Goal: Information Seeking & Learning: Check status

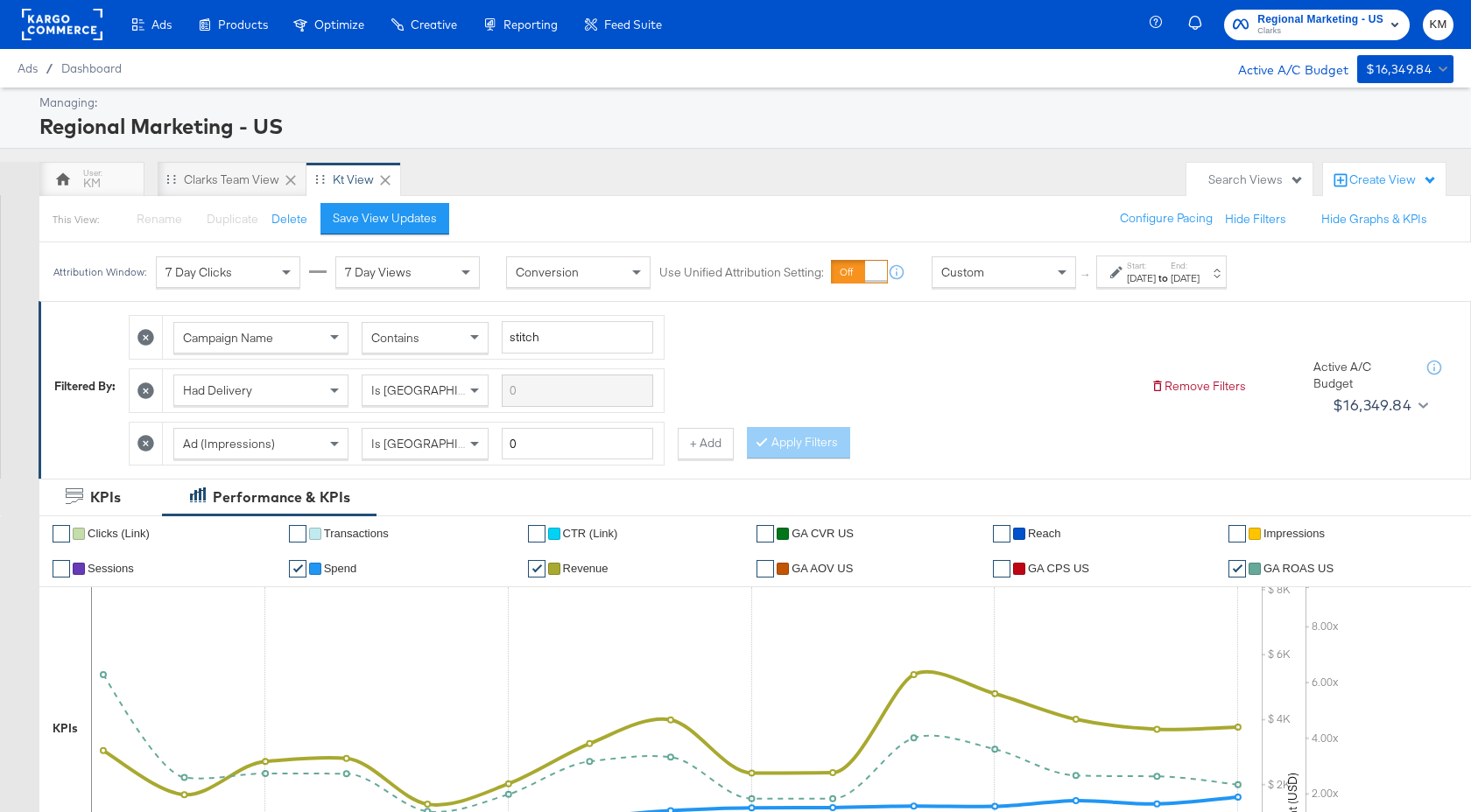
click at [1156, 274] on div "[DATE]" at bounding box center [1142, 278] width 29 height 14
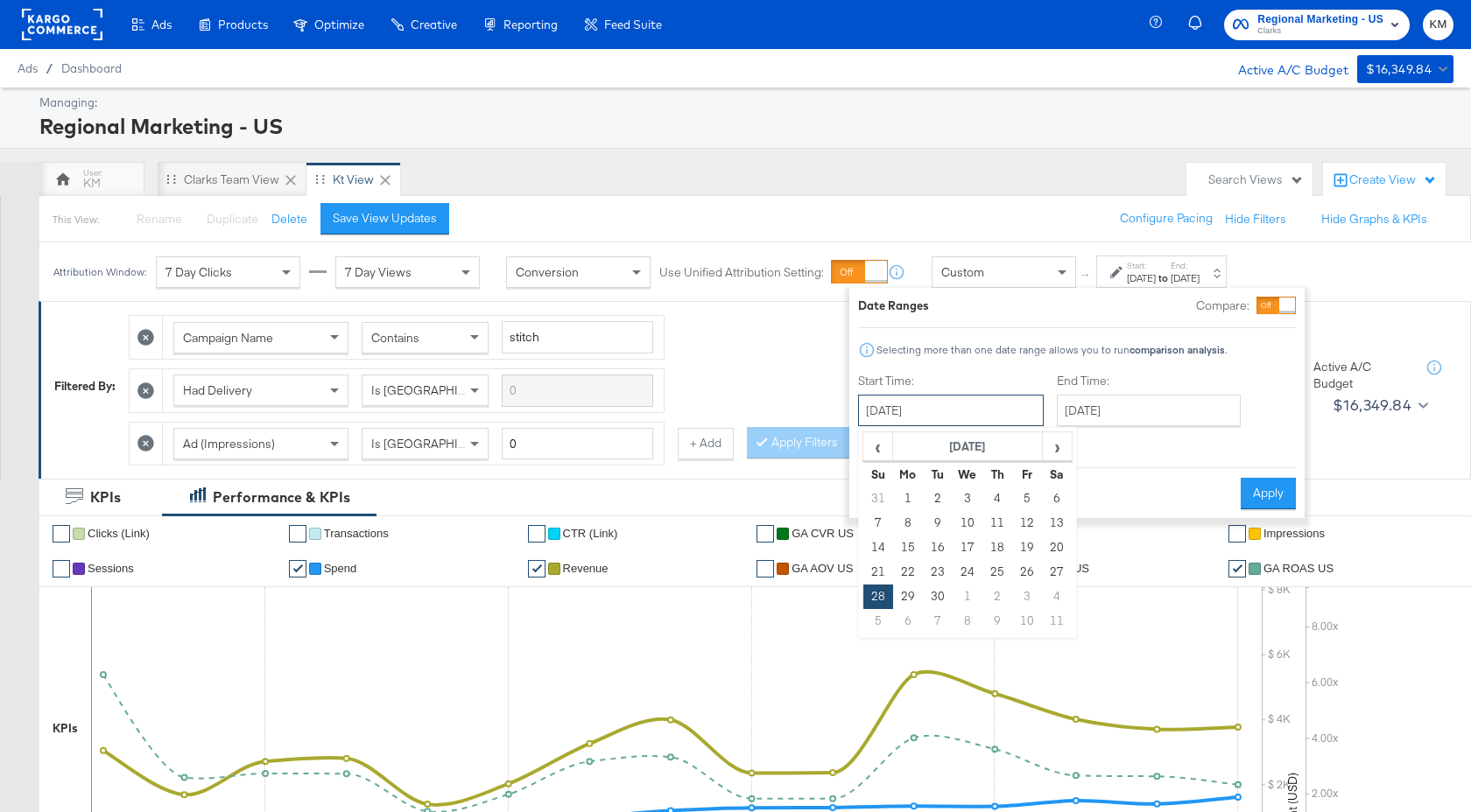
click at [956, 402] on input "[DATE]" at bounding box center [951, 410] width 185 height 31
click at [969, 447] on th "[DATE]" at bounding box center [967, 448] width 150 height 30
click at [1037, 494] on td "Apr" at bounding box center [1047, 485] width 53 height 44
click at [881, 546] on td "13" at bounding box center [878, 548] width 30 height 24
type input "[DATE]"
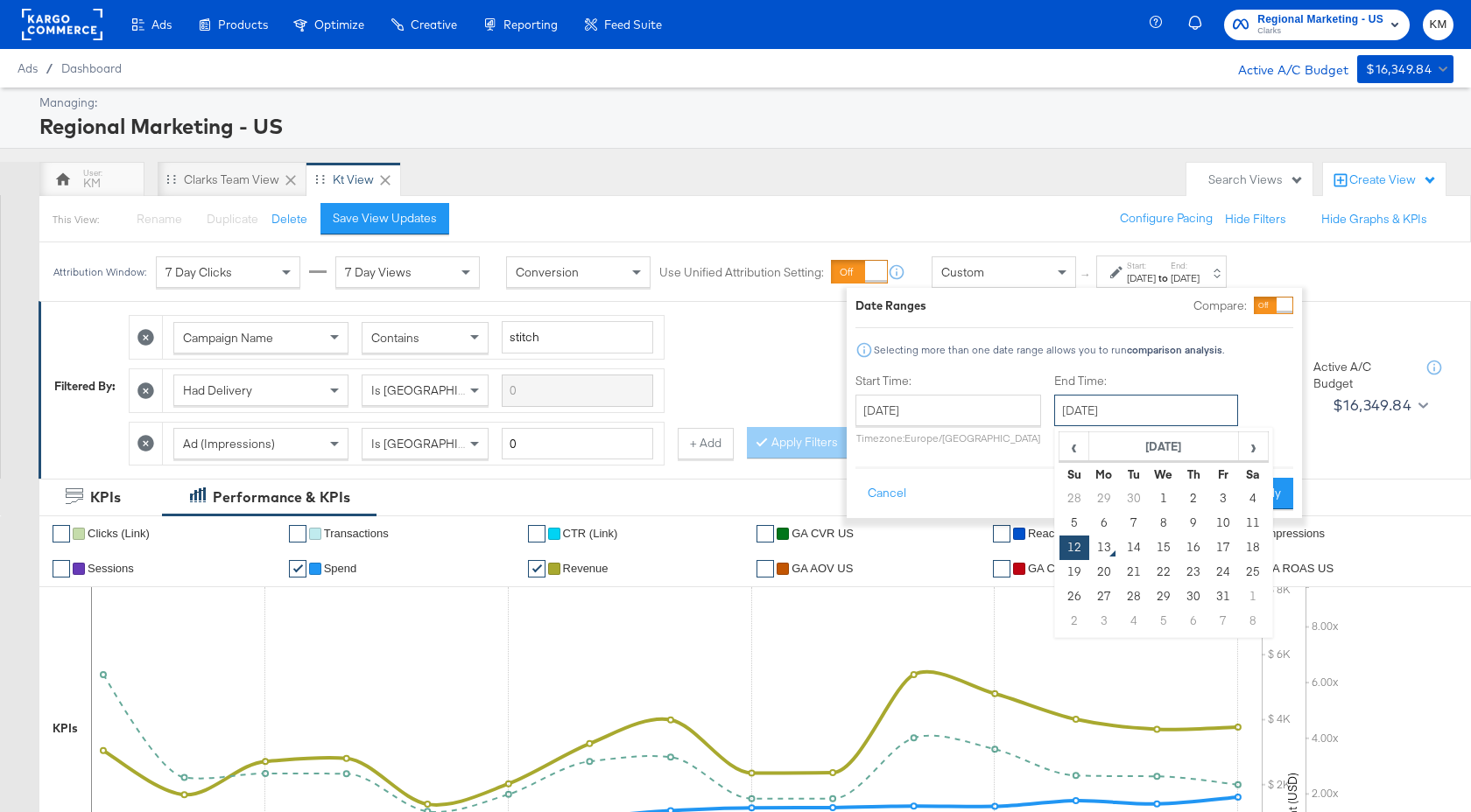
click at [1140, 400] on input "[DATE]" at bounding box center [1145, 410] width 184 height 31
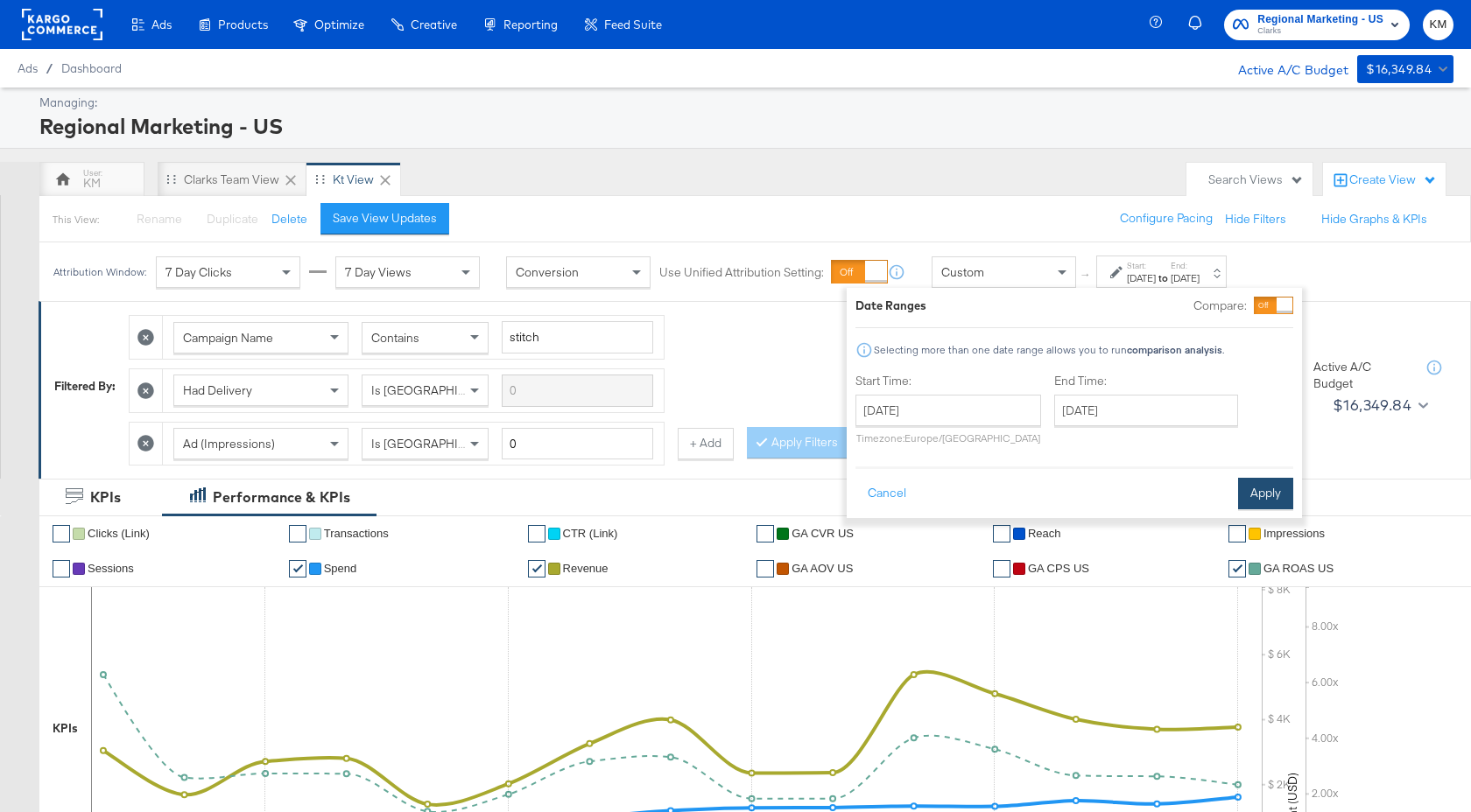
click at [1283, 491] on button "Apply" at bounding box center [1266, 493] width 56 height 31
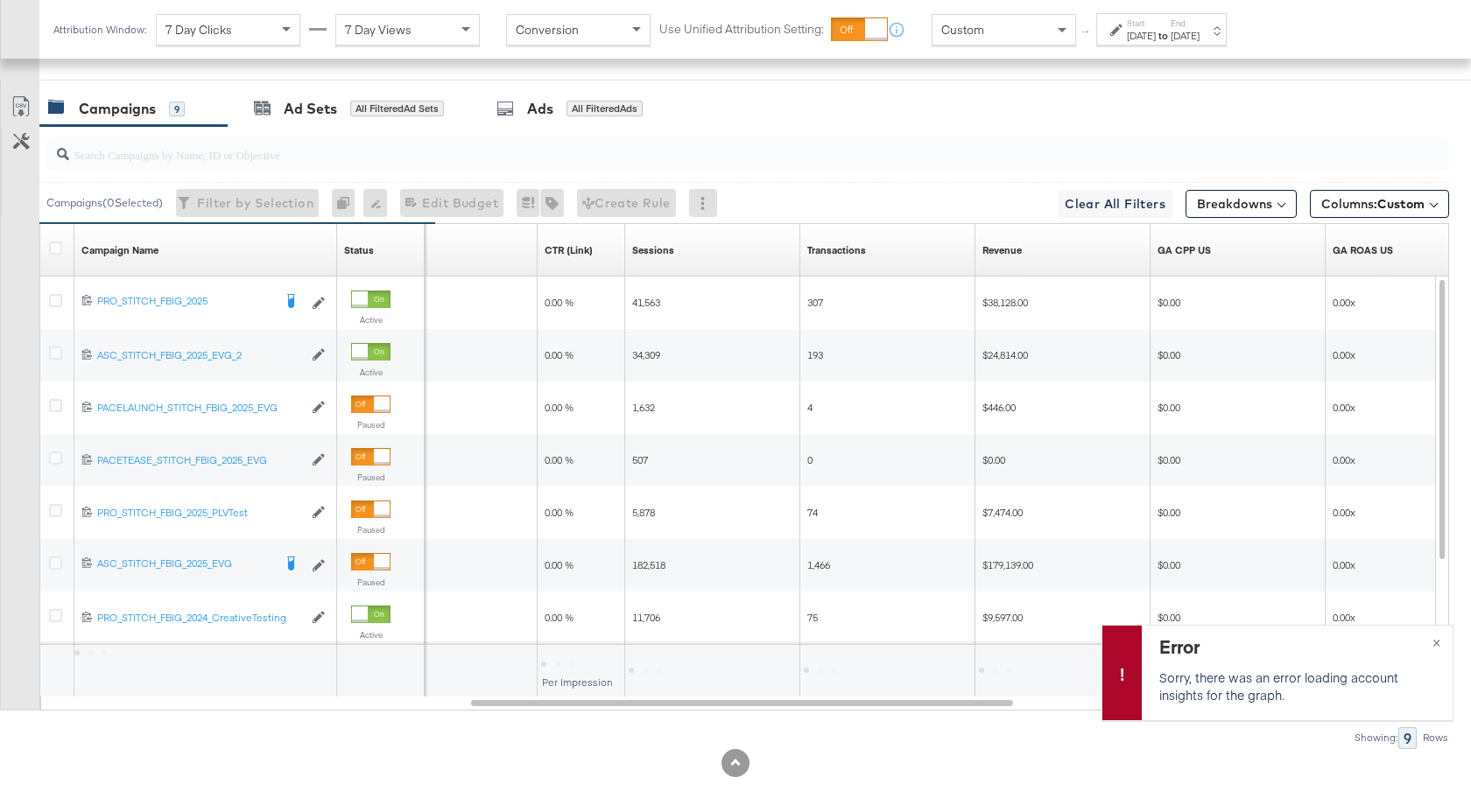
scroll to position [789, 0]
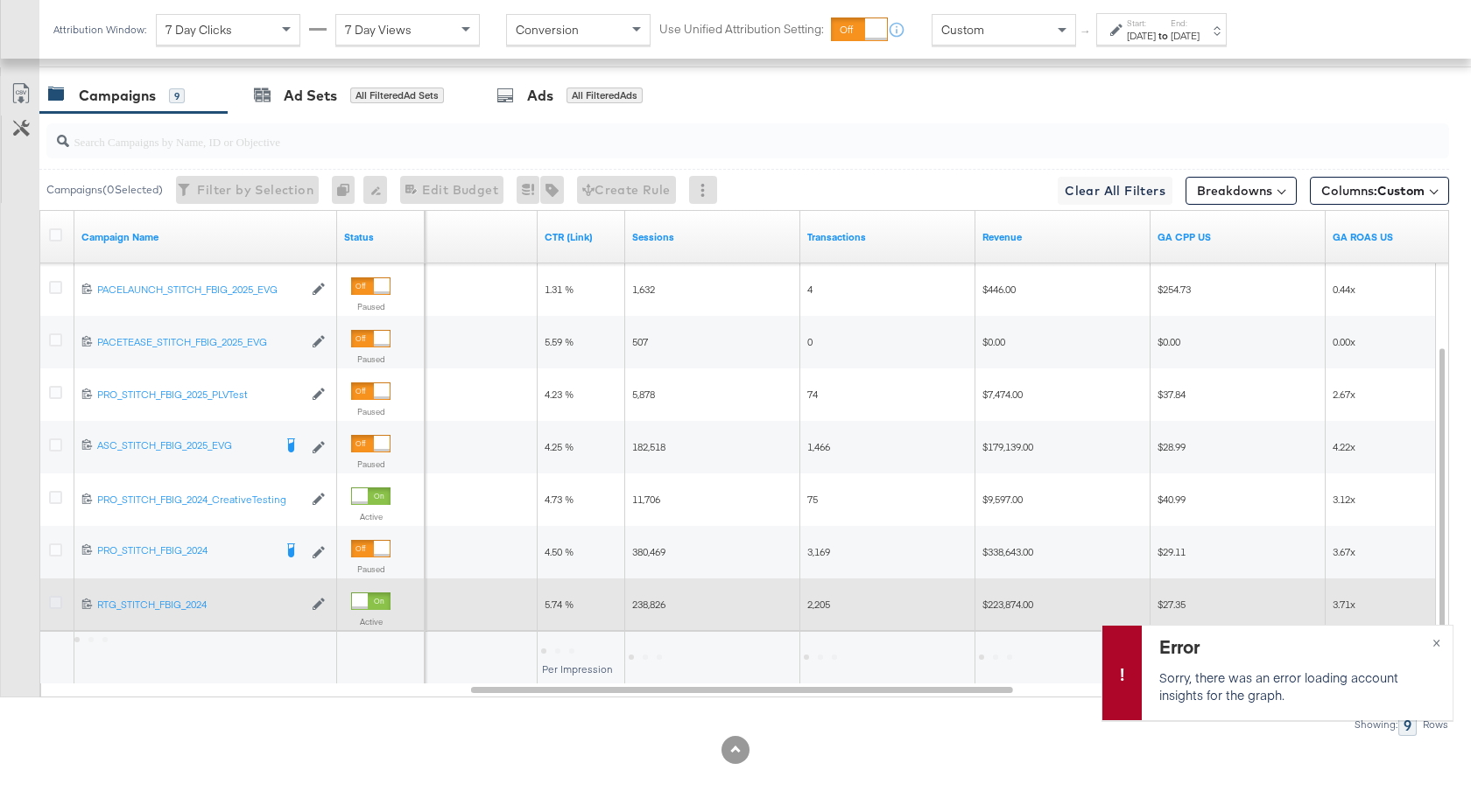
click at [50, 607] on icon at bounding box center [56, 603] width 13 height 13
click at [0, 0] on input "checkbox" at bounding box center [0, 0] width 0 height 0
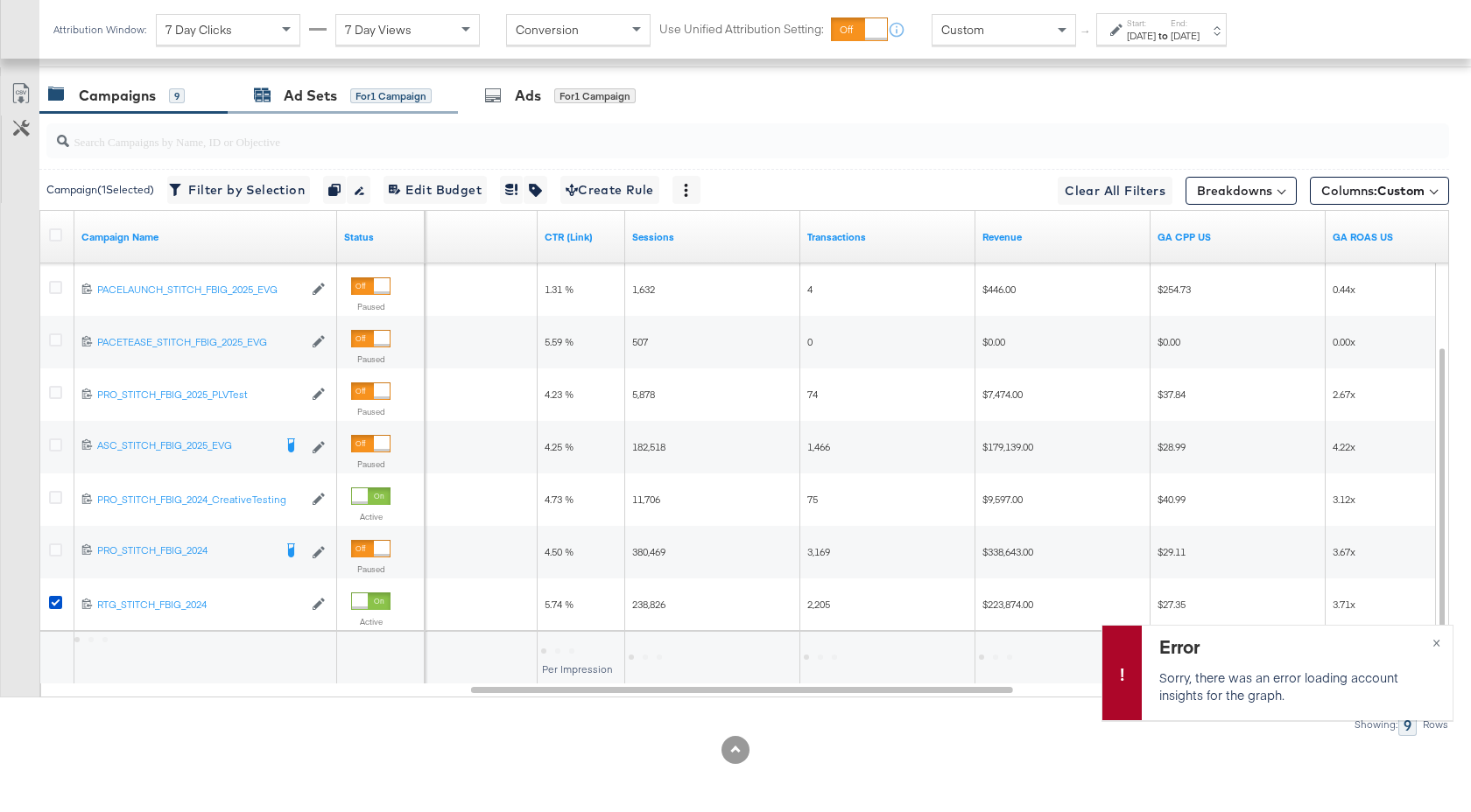
click at [308, 98] on div "Ad Sets" at bounding box center [310, 95] width 54 height 20
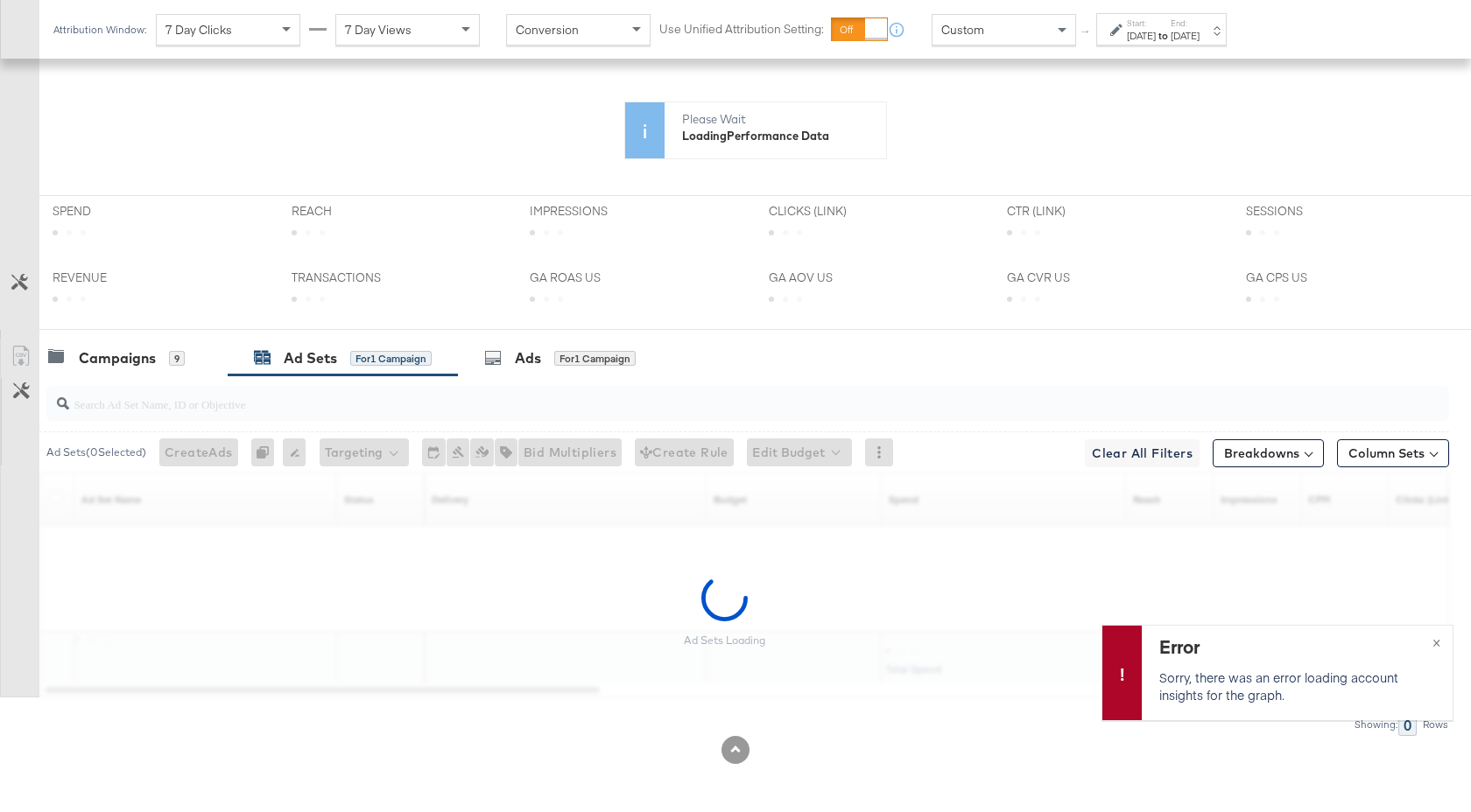
scroll to position [527, 0]
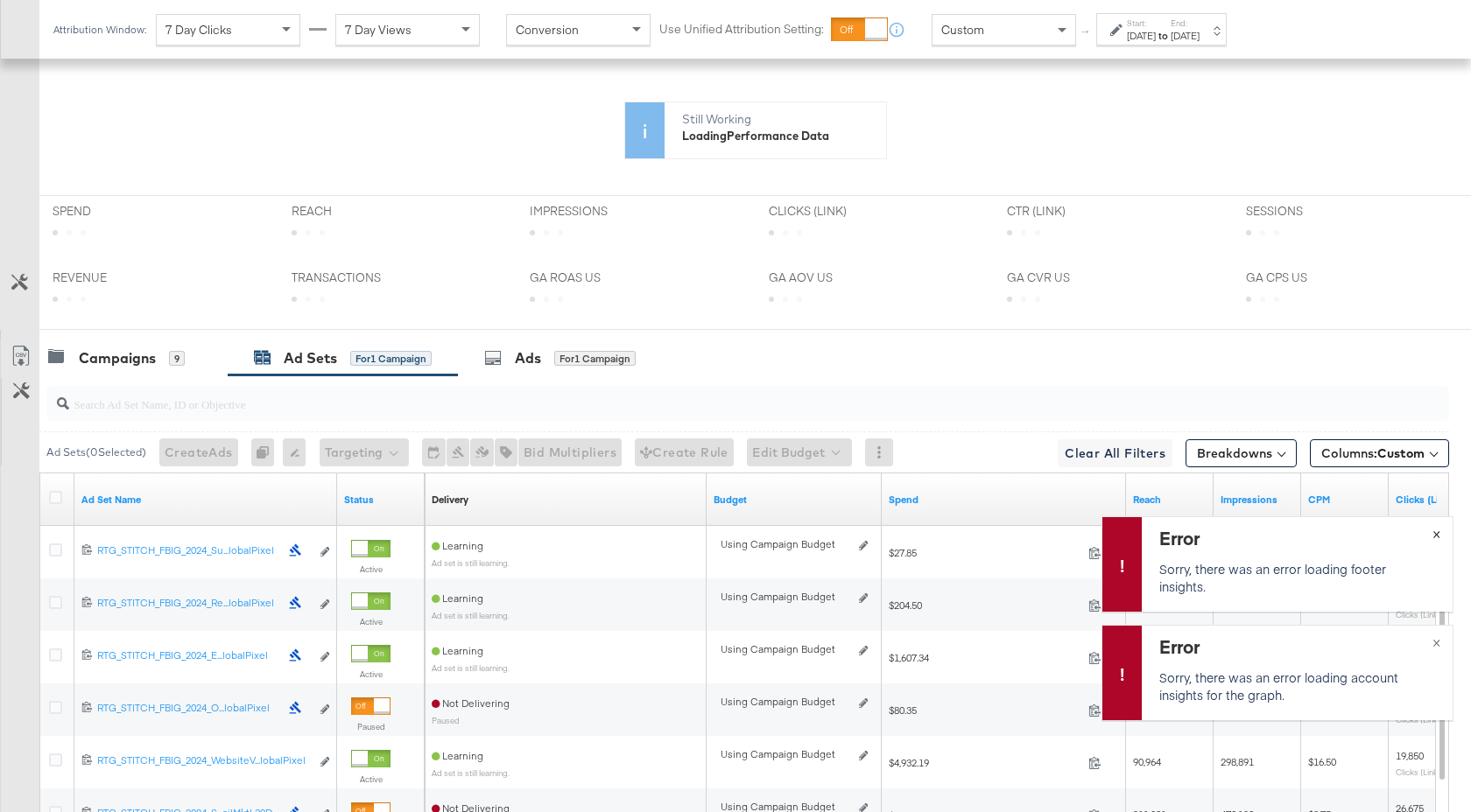
click at [1438, 534] on span "×" at bounding box center [1436, 533] width 8 height 20
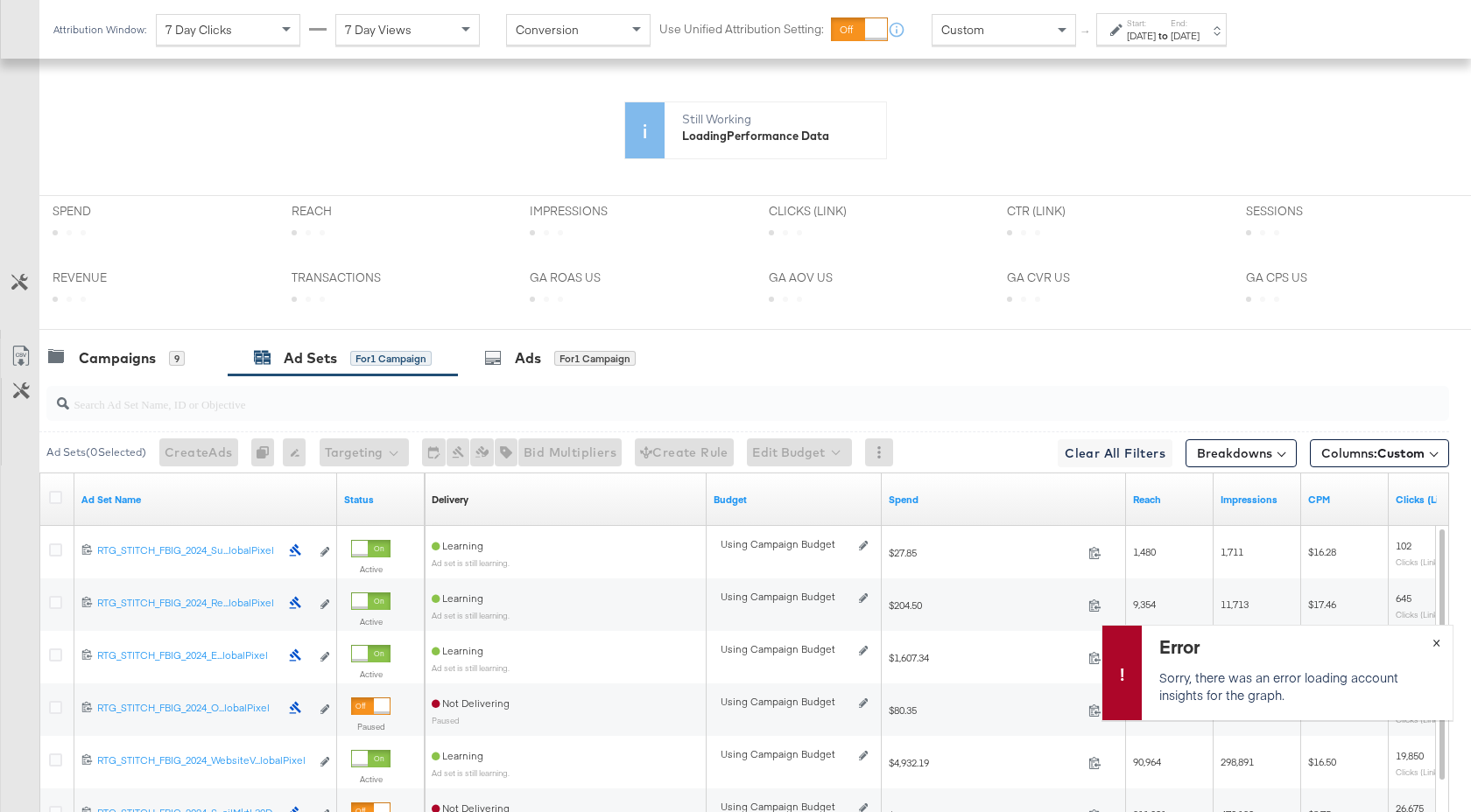
click at [1436, 643] on span "×" at bounding box center [1436, 641] width 8 height 20
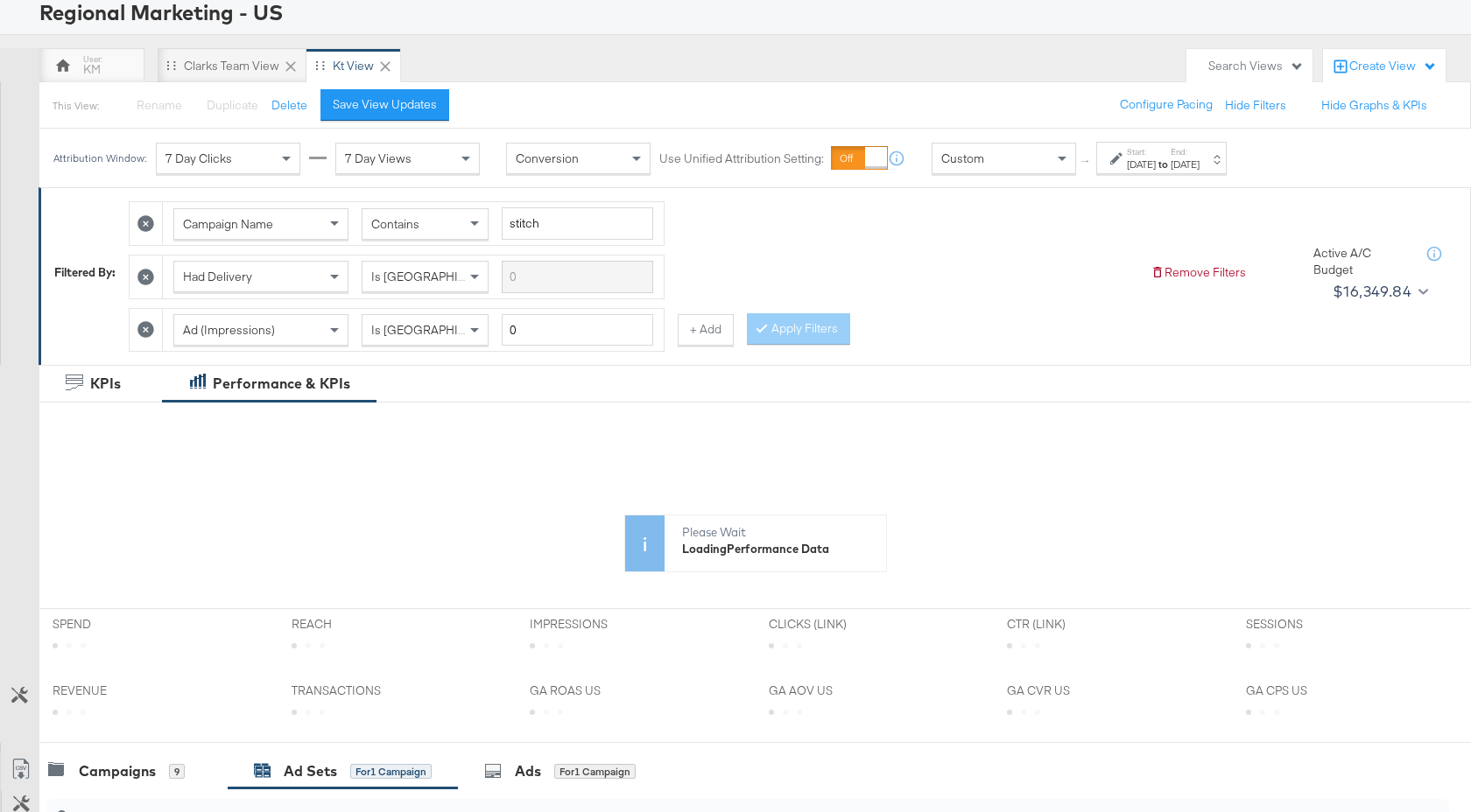
scroll to position [67, 0]
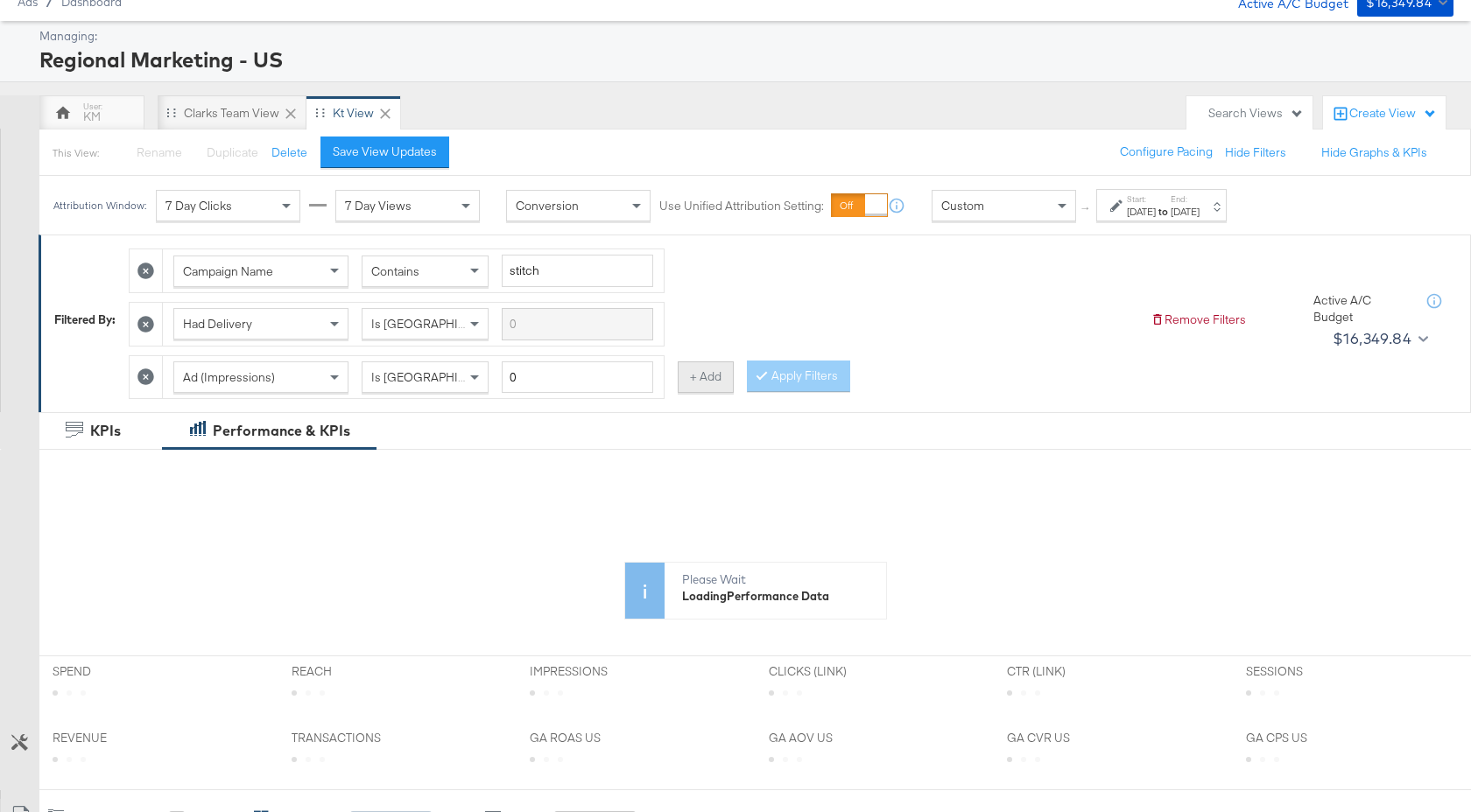
click at [712, 386] on button "+ Add" at bounding box center [706, 376] width 56 height 31
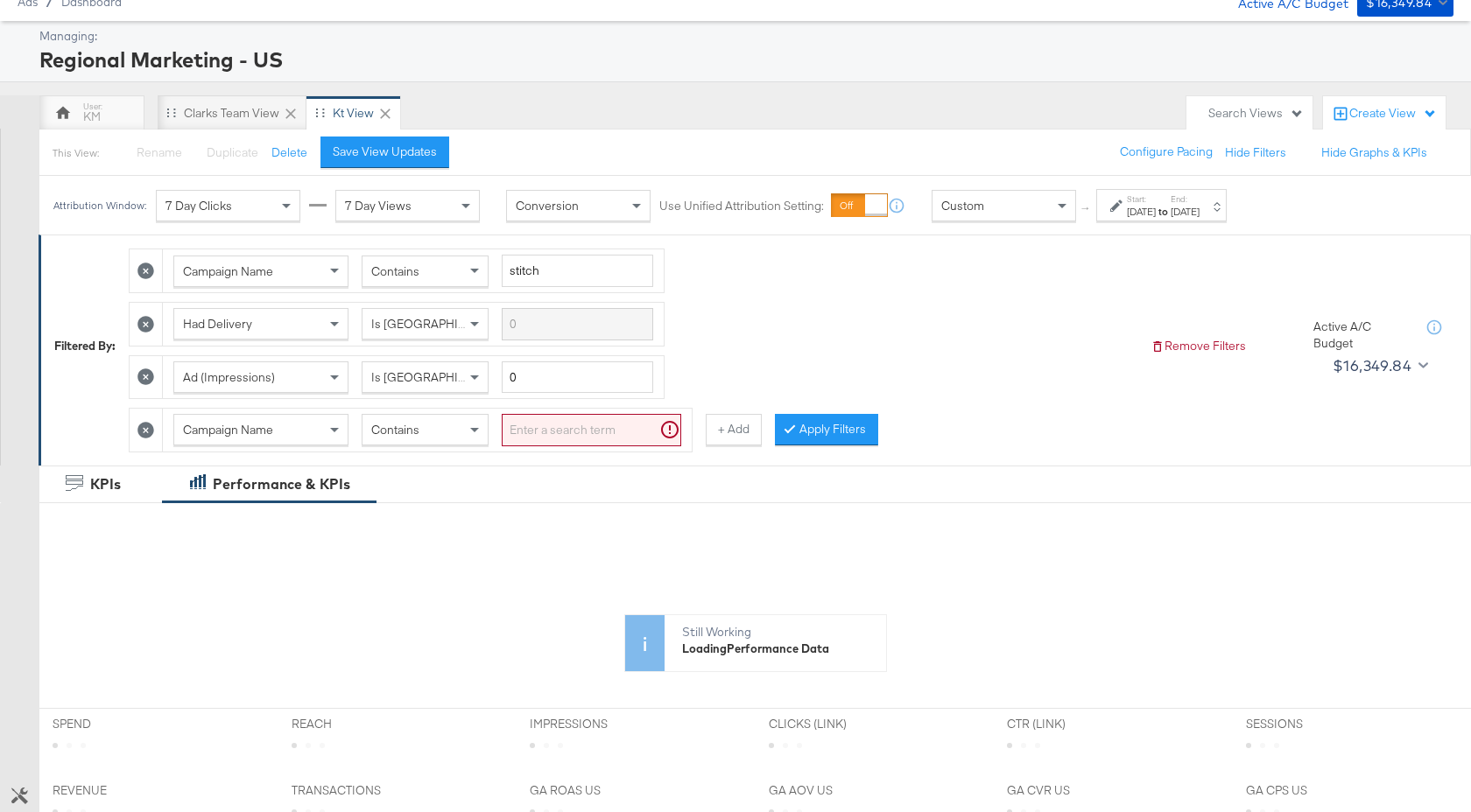
click at [309, 439] on div "Campaign Name" at bounding box center [261, 430] width 173 height 30
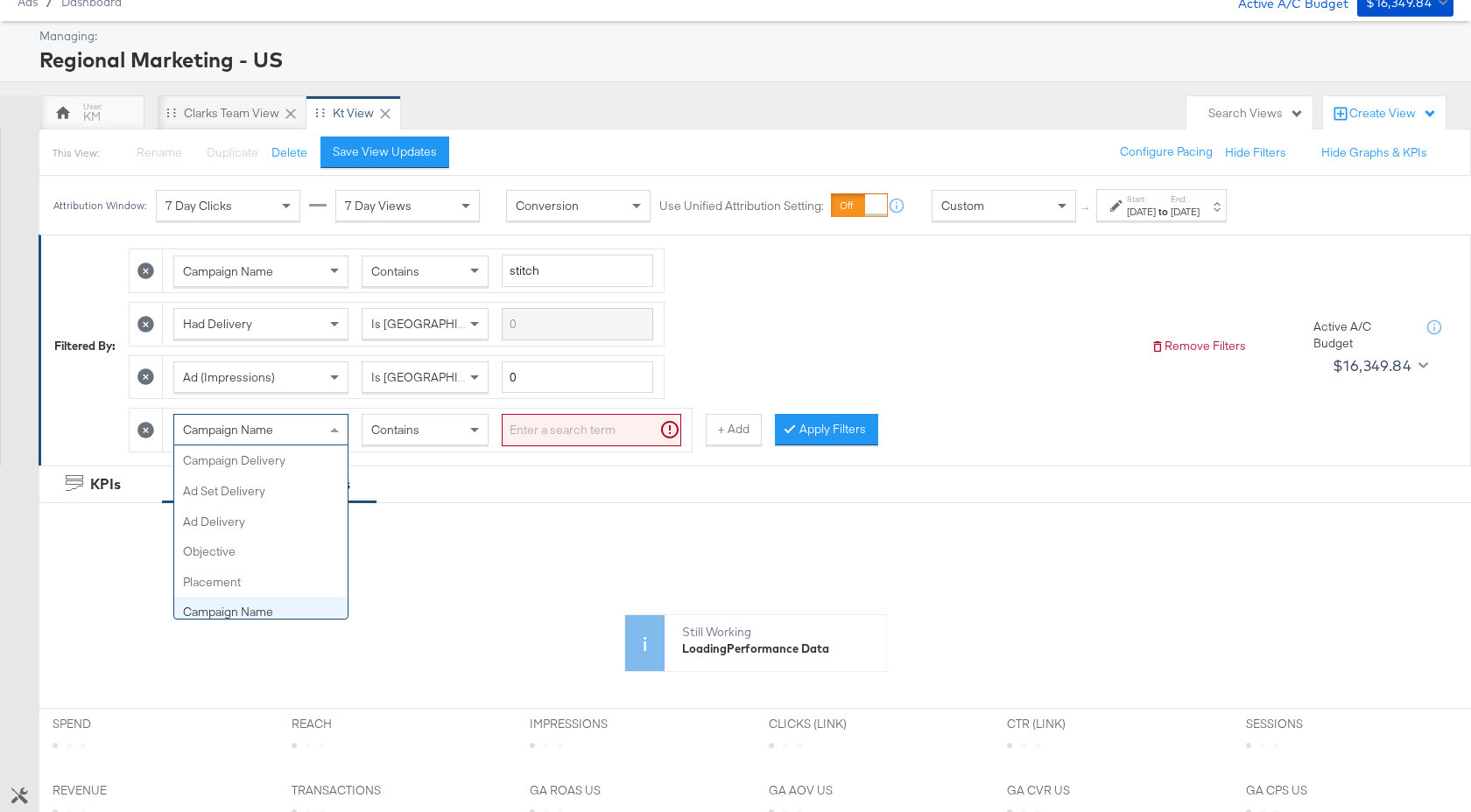
scroll to position [151, 0]
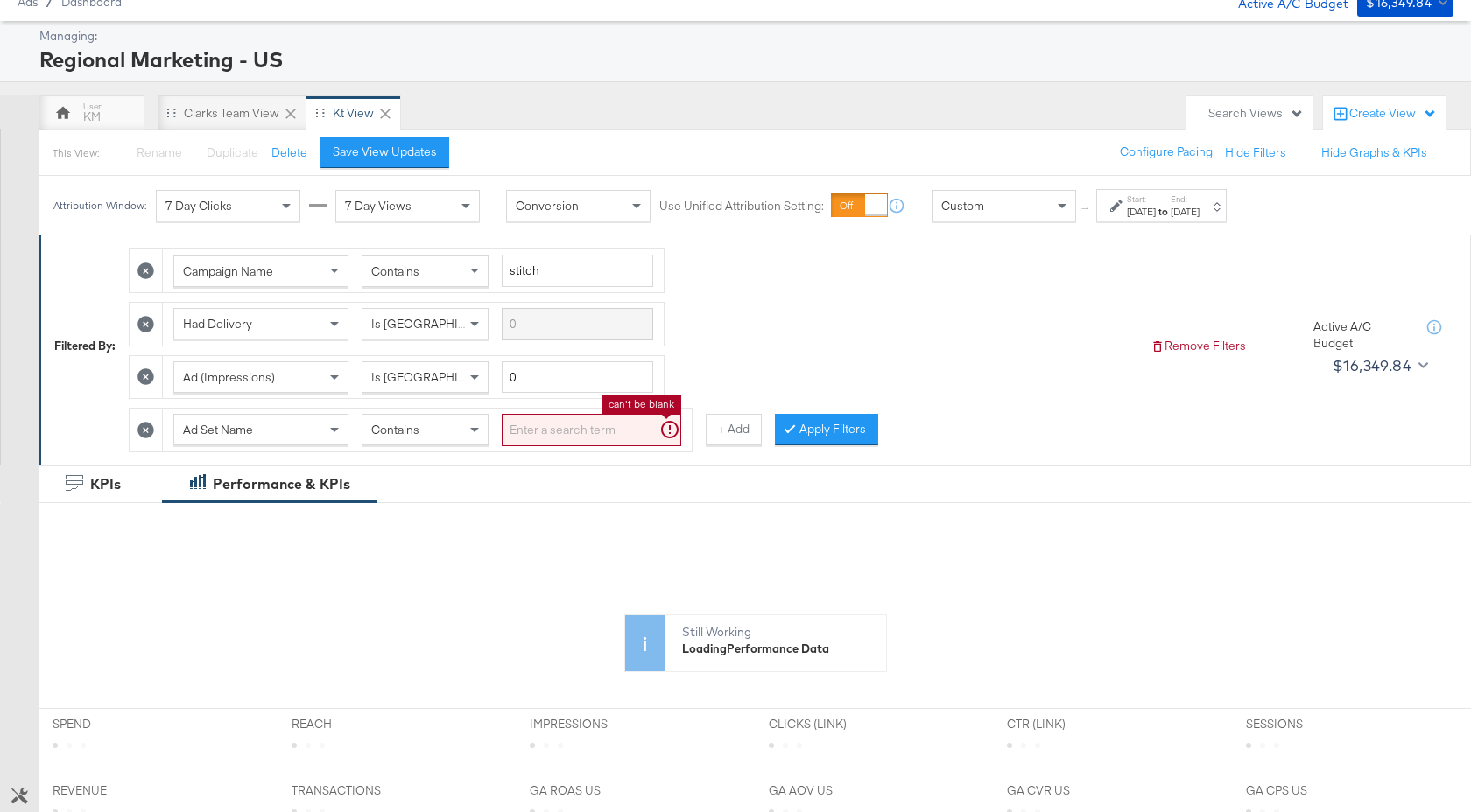
click at [548, 426] on input "search" at bounding box center [591, 430] width 180 height 32
type input "websitevisitors"
click at [709, 425] on button "+ Add" at bounding box center [706, 429] width 56 height 31
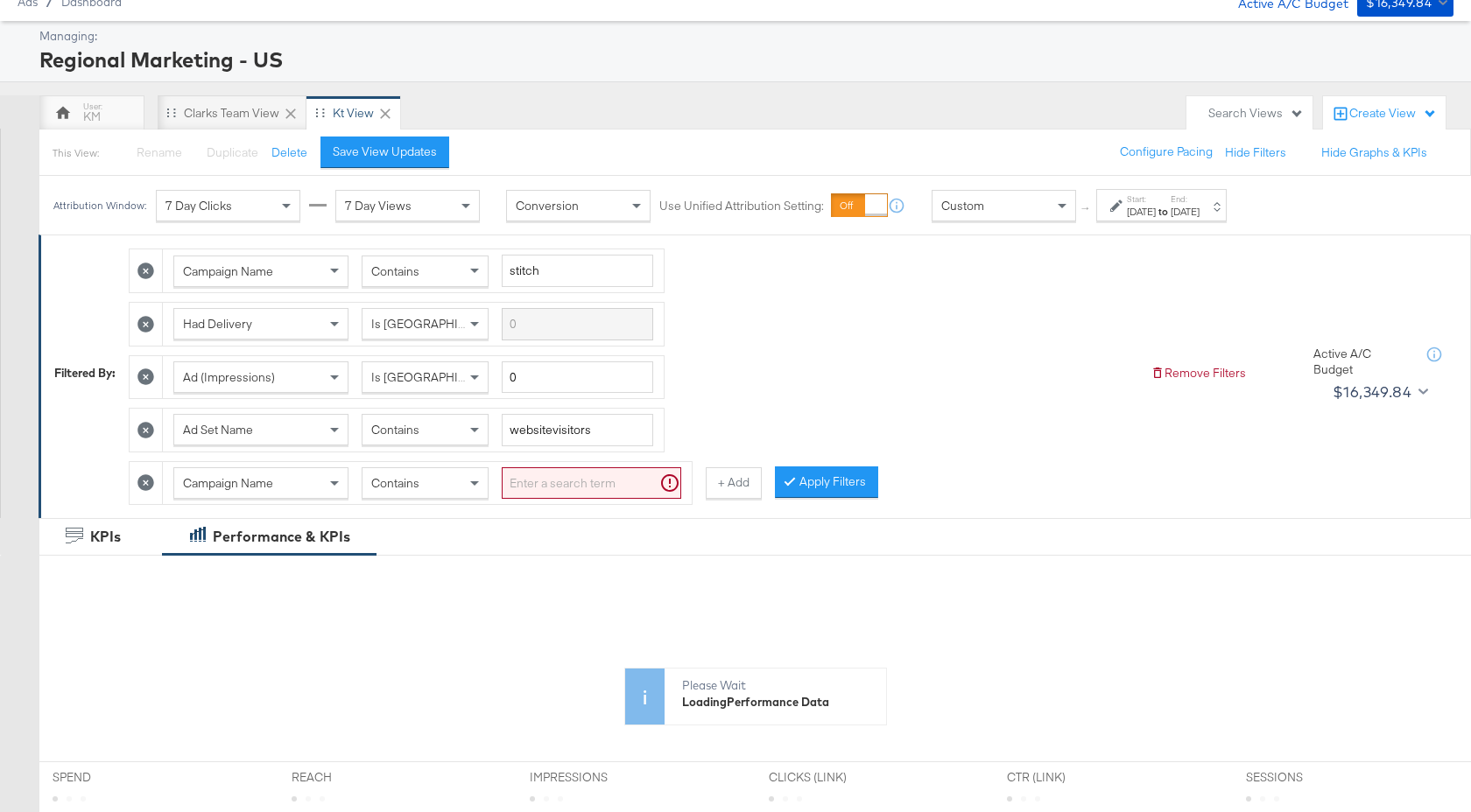
click at [298, 486] on div "Campaign Name" at bounding box center [261, 484] width 173 height 30
click at [418, 486] on span "Contains" at bounding box center [395, 483] width 48 height 16
click at [571, 474] on input "search" at bounding box center [591, 484] width 180 height 32
type input "OG"
click at [796, 482] on button "Apply Filters" at bounding box center [799, 482] width 104 height 31
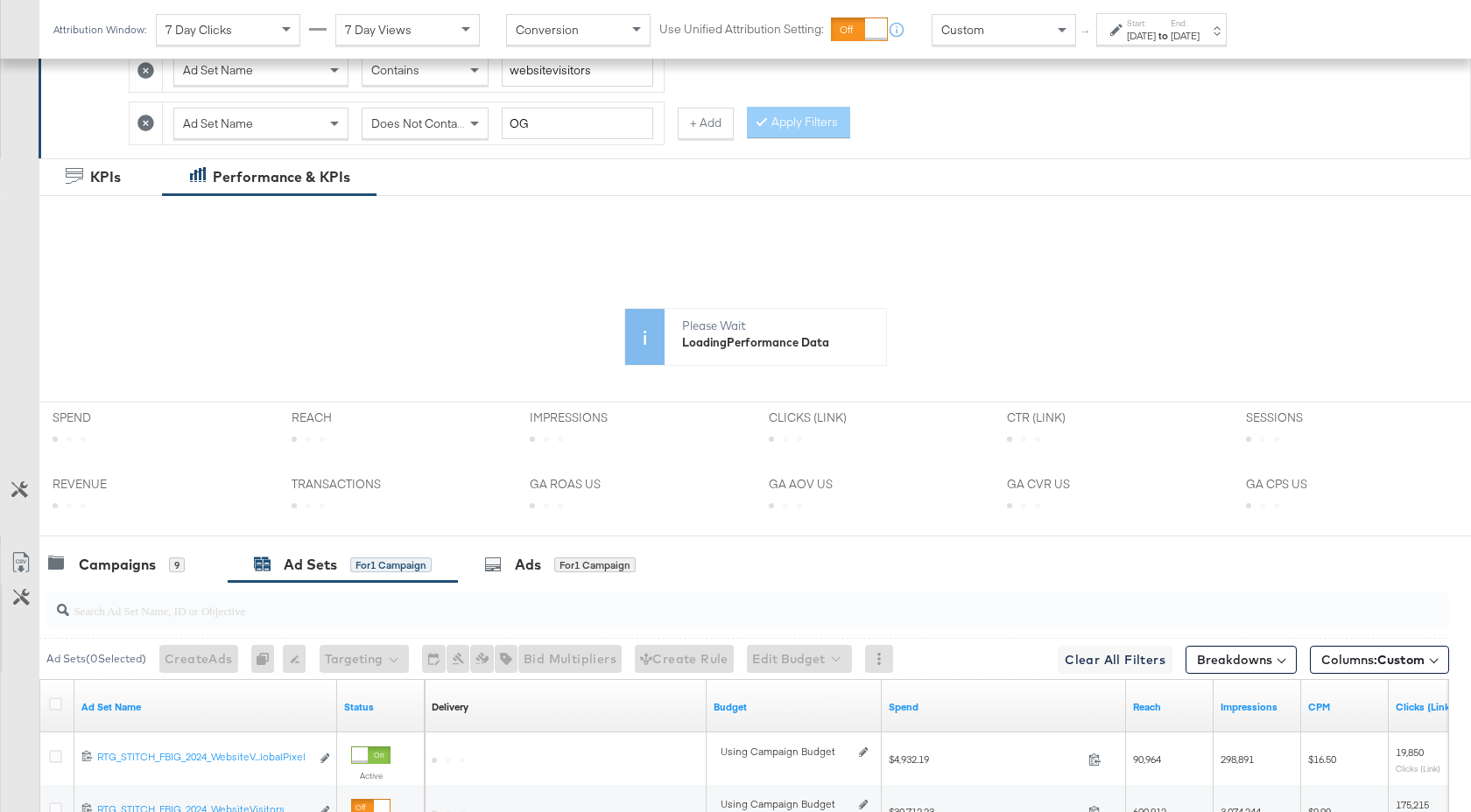
scroll to position [633, 0]
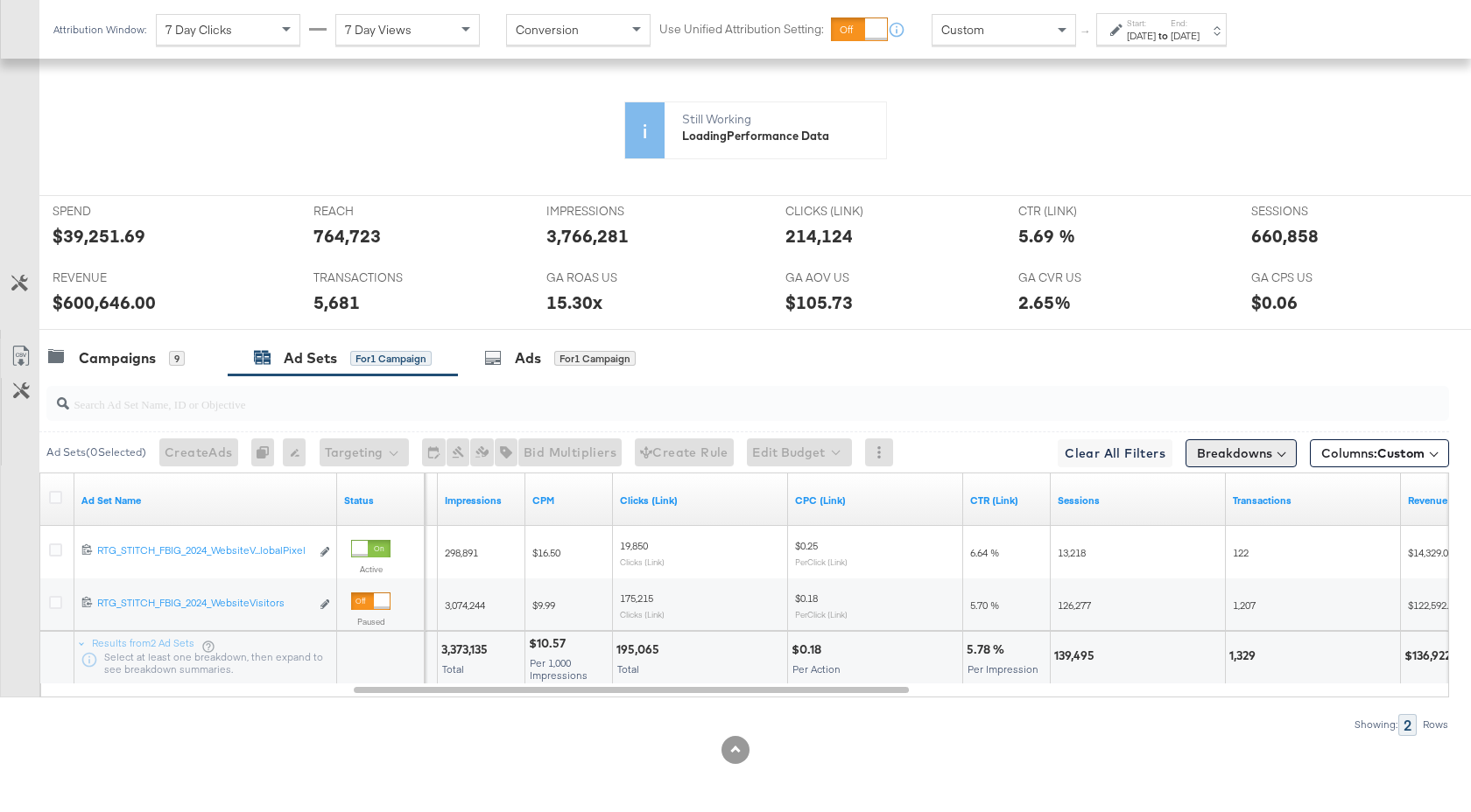
click at [1227, 454] on button "Breakdowns" at bounding box center [1241, 454] width 111 height 28
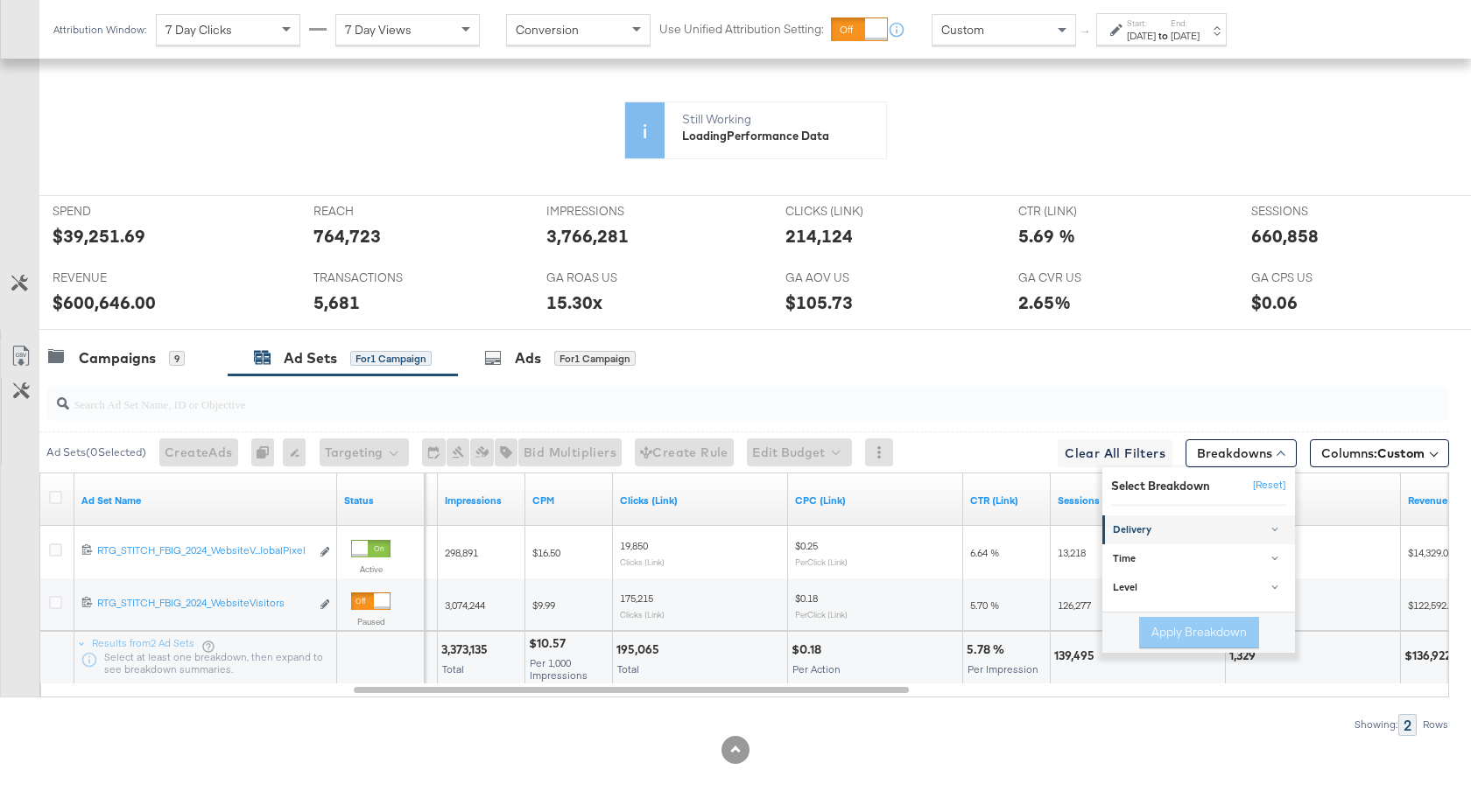
click at [1150, 523] on div "Delivery" at bounding box center [1200, 530] width 174 height 14
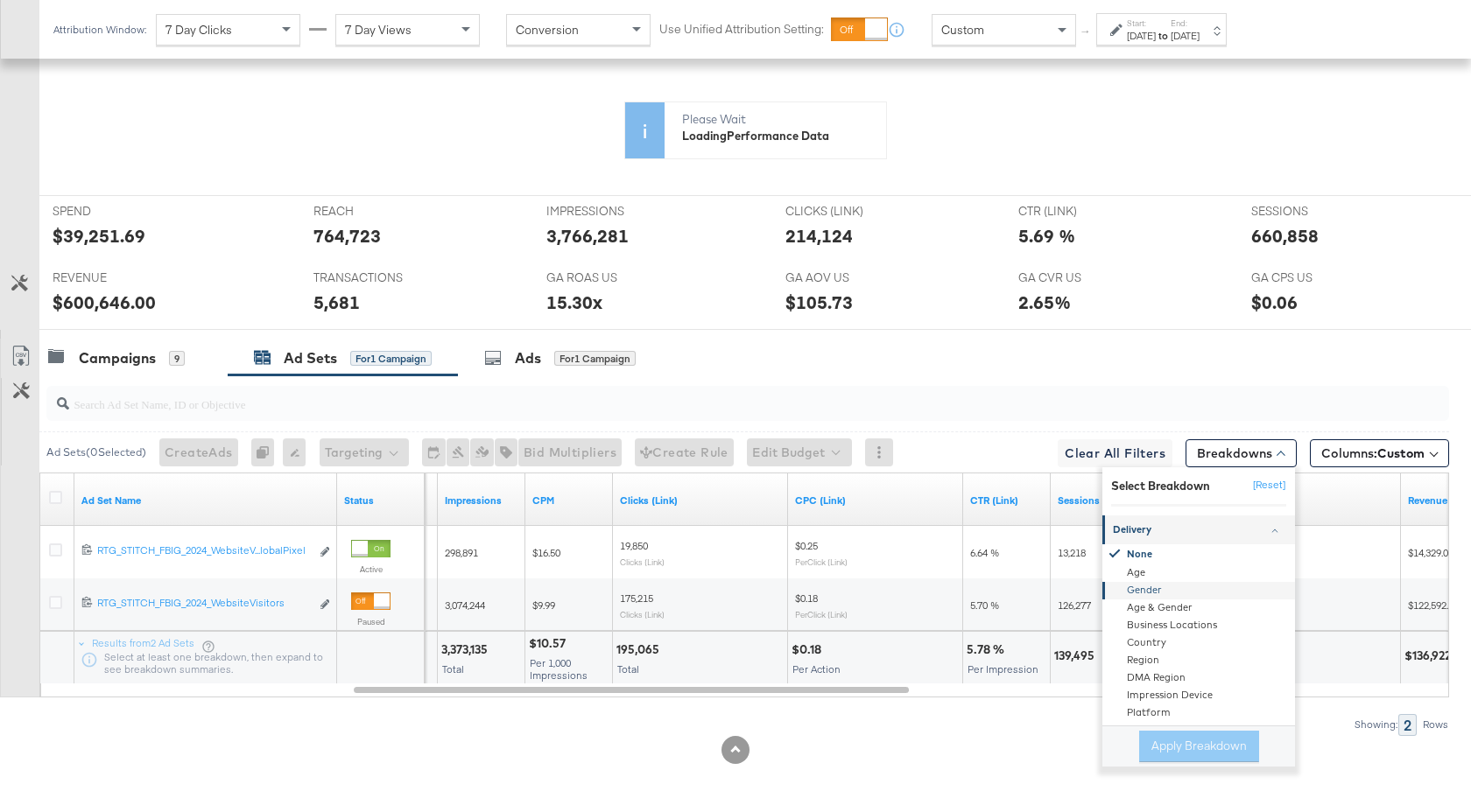
click at [1174, 589] on div "Gender" at bounding box center [1200, 591] width 190 height 18
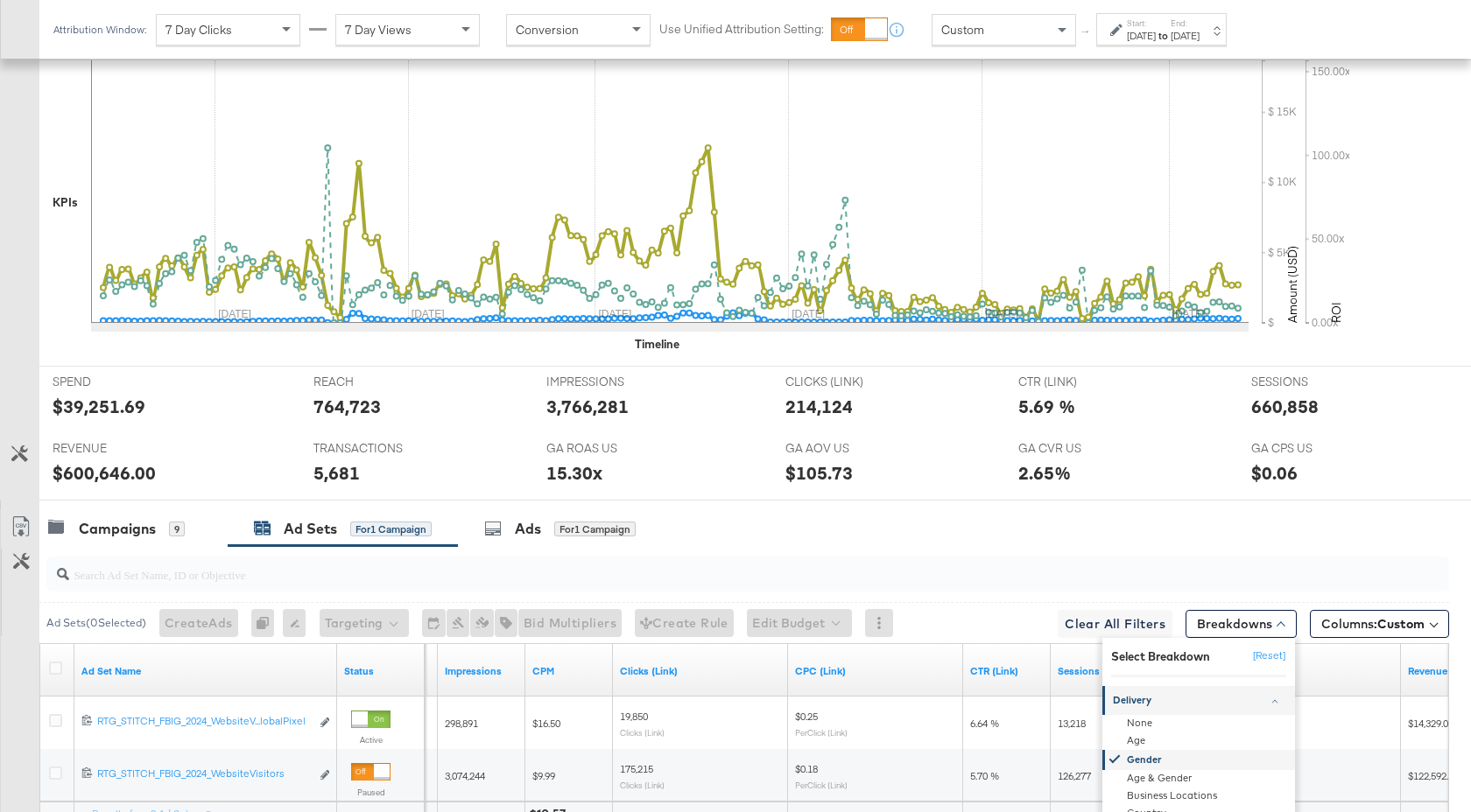
scroll to position [804, 0]
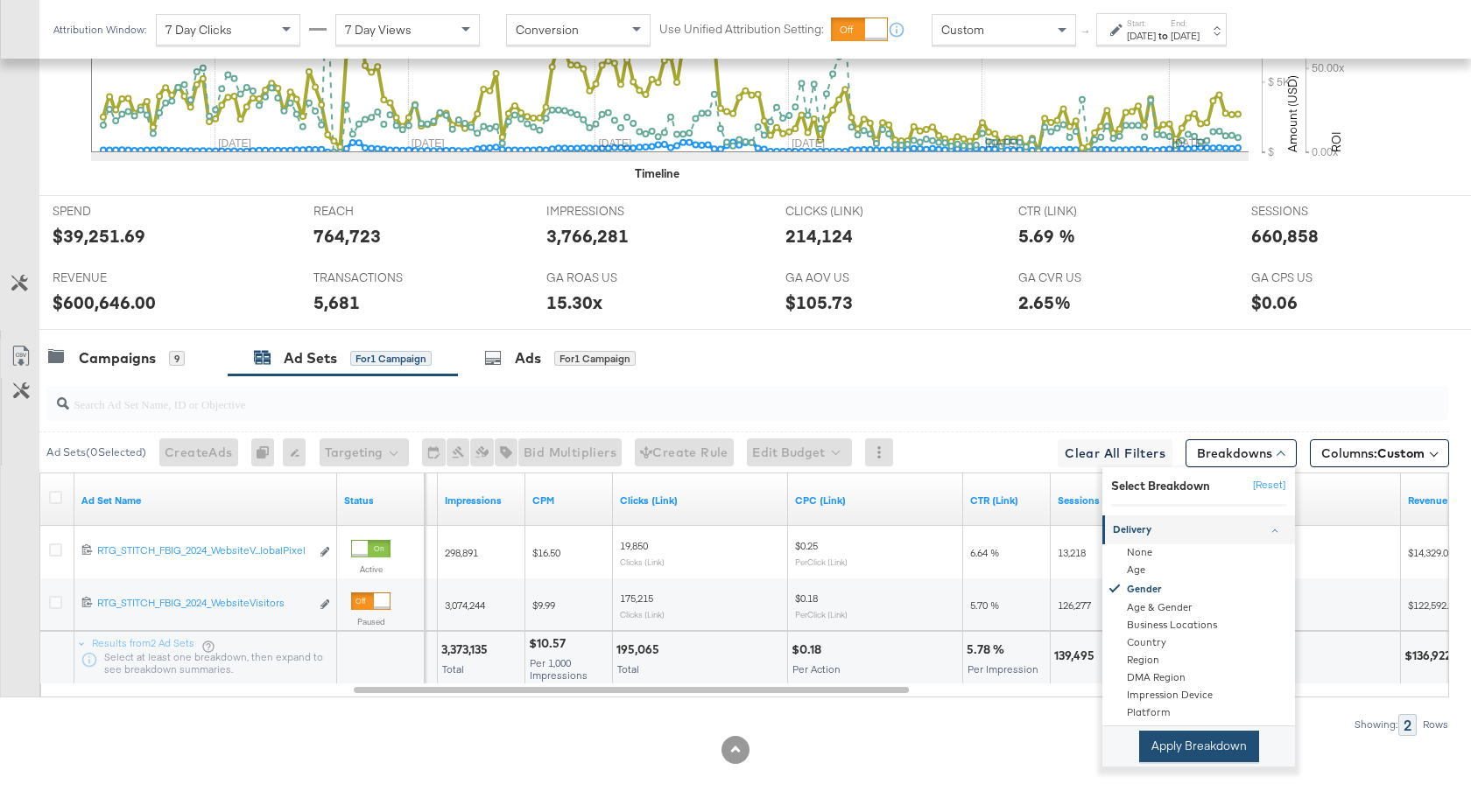
click at [1209, 748] on button "Apply Breakdown" at bounding box center [1199, 746] width 120 height 31
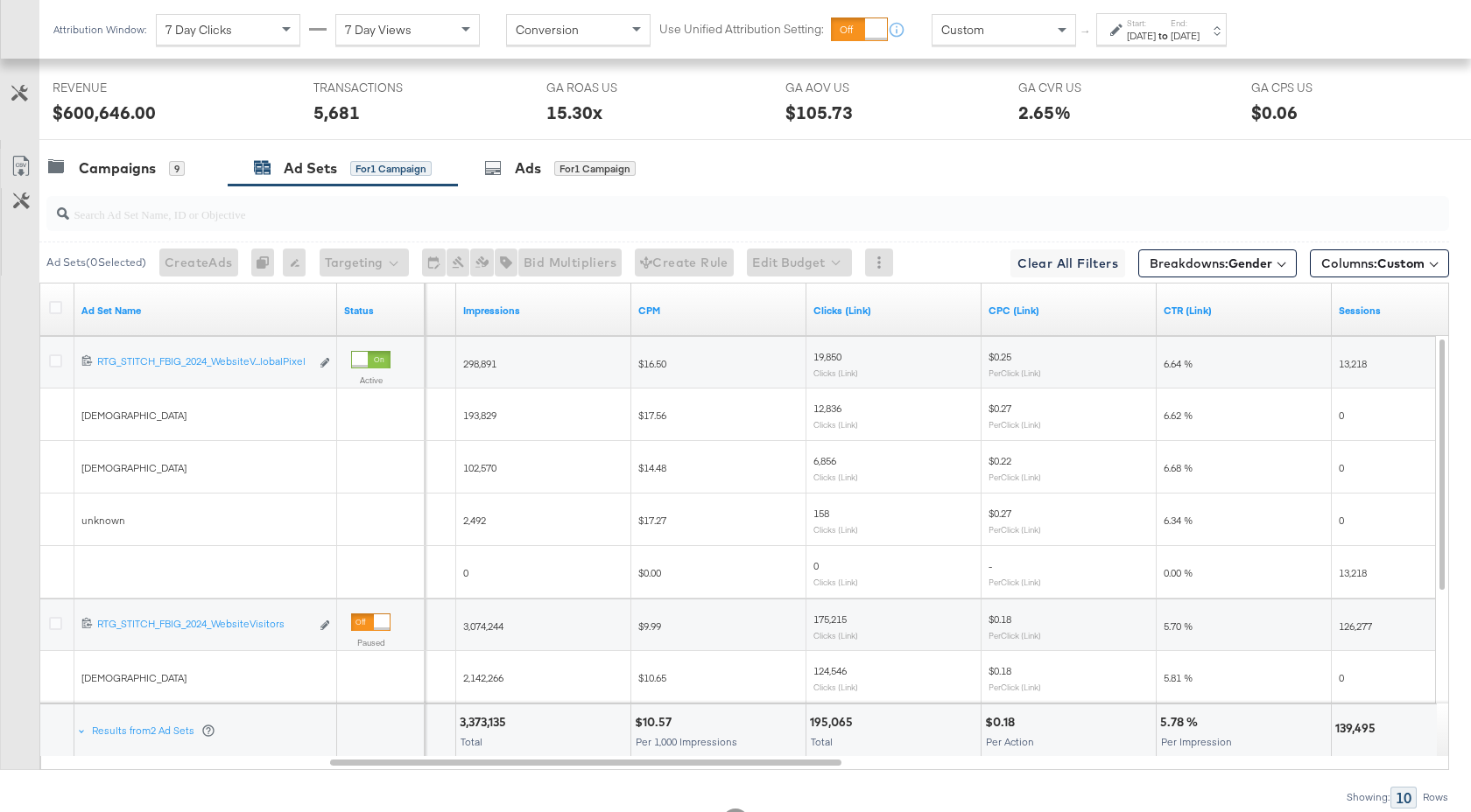
scroll to position [978, 0]
